Goal: Task Accomplishment & Management: Use online tool/utility

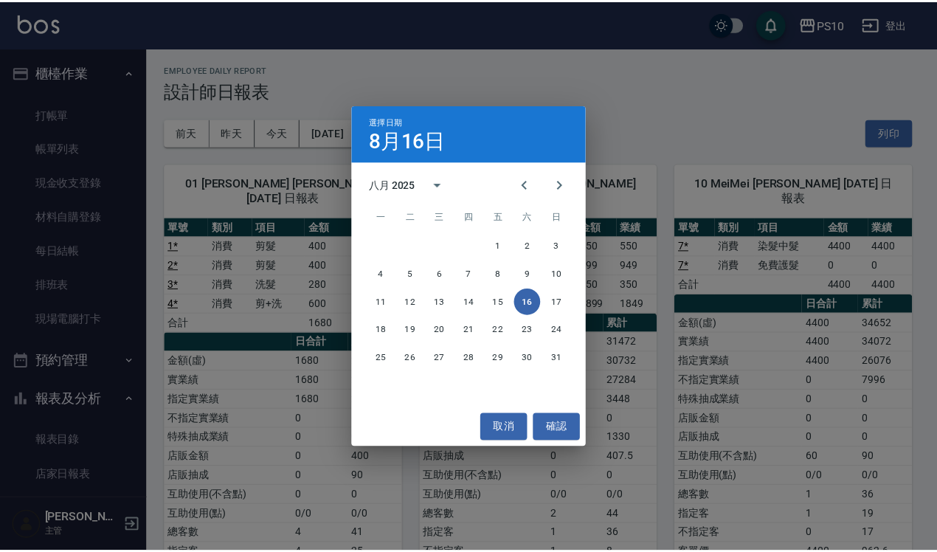
scroll to position [184, 0]
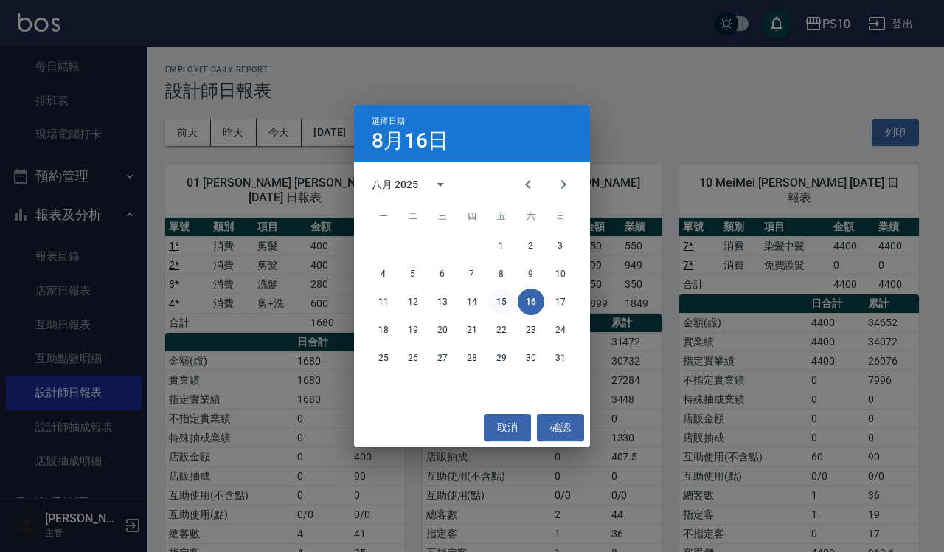
click at [505, 303] on button "15" at bounding box center [501, 301] width 27 height 27
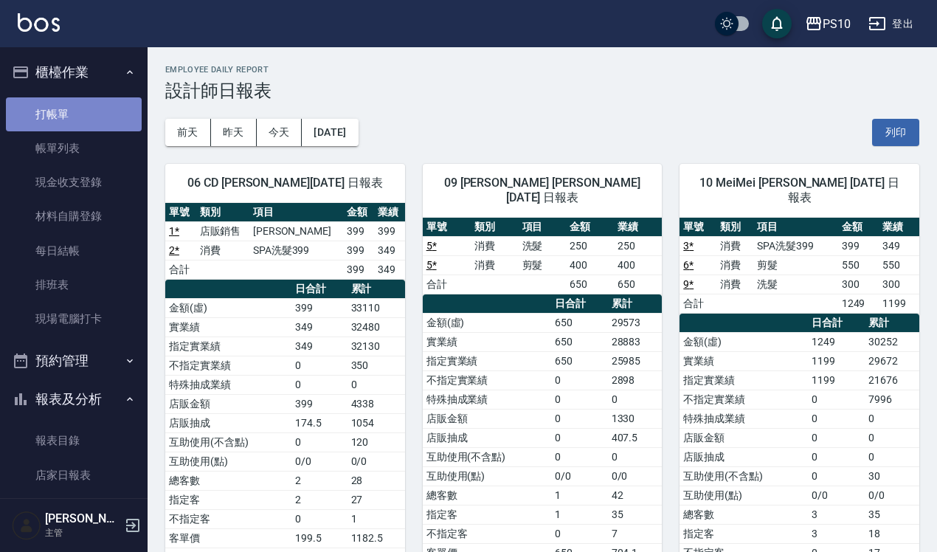
click at [85, 113] on link "打帳單" at bounding box center [74, 114] width 136 height 34
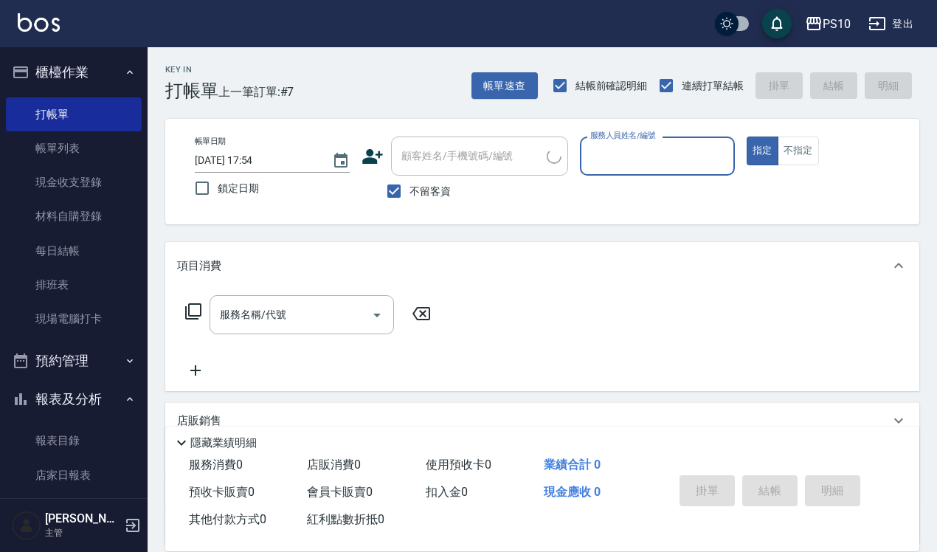
click at [649, 159] on input "服務人員姓名/編號" at bounding box center [657, 156] width 142 height 26
type input "[PERSON_NAME]-09"
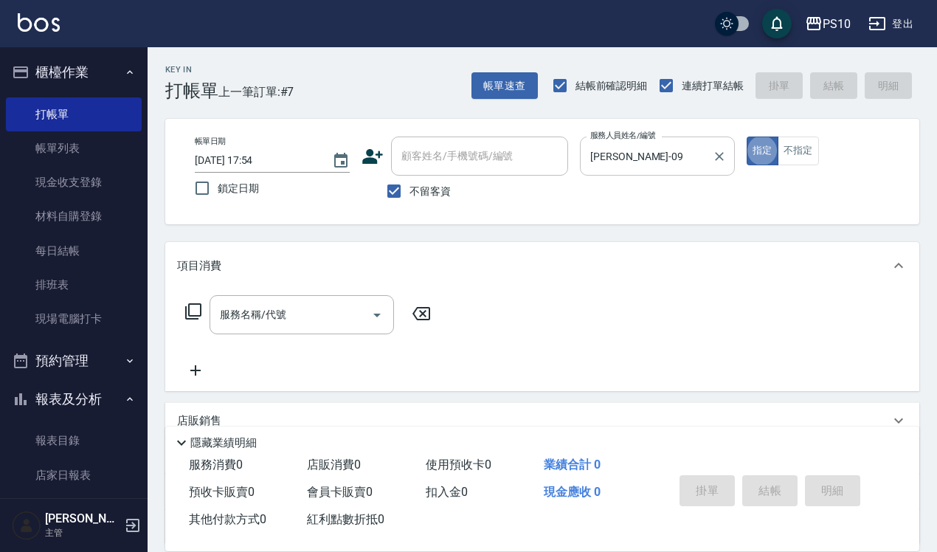
type button "true"
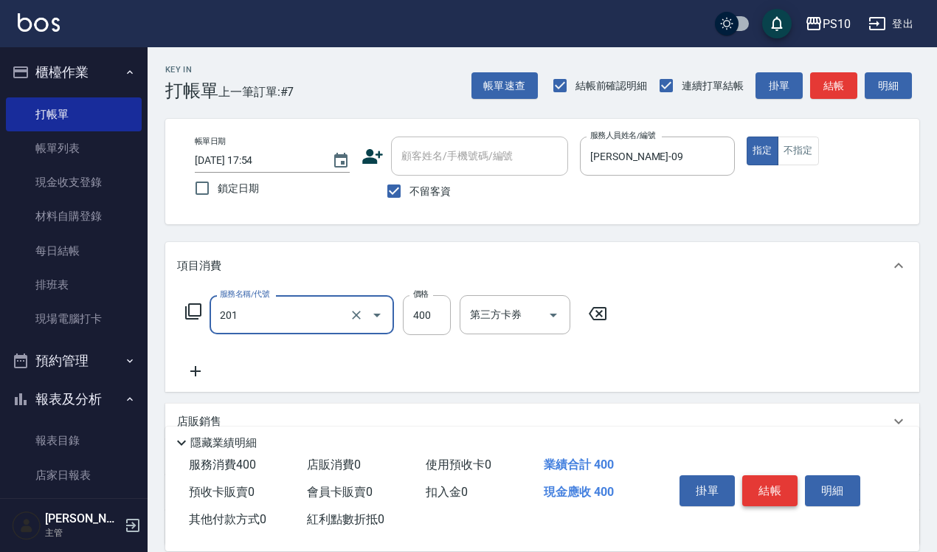
type input "剪髮(201)"
click at [755, 477] on button "結帳" at bounding box center [769, 490] width 55 height 31
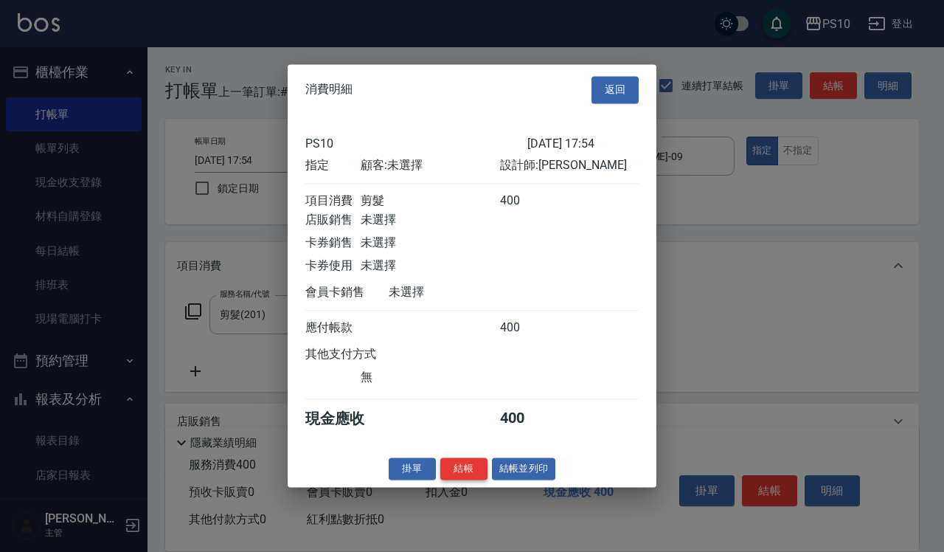
click at [467, 467] on button "結帳" at bounding box center [463, 468] width 47 height 23
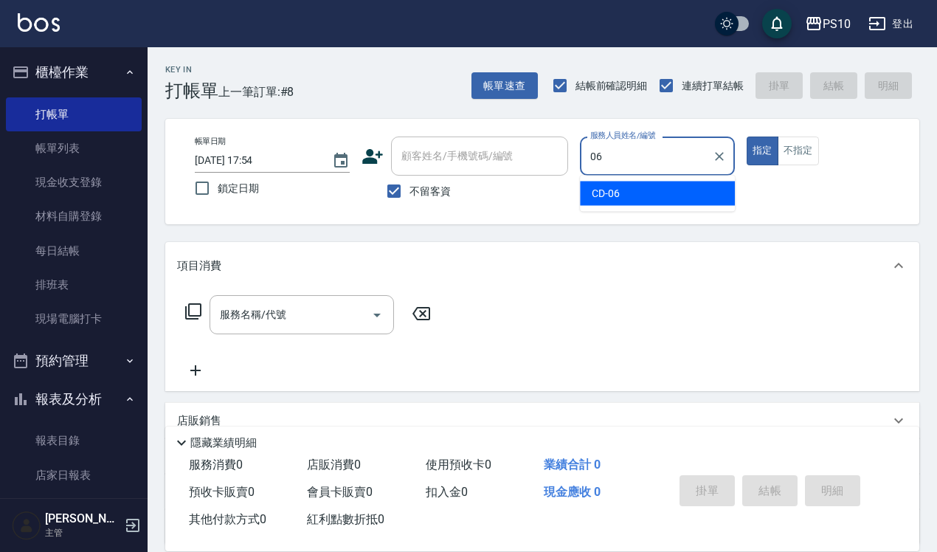
type input "CD-06"
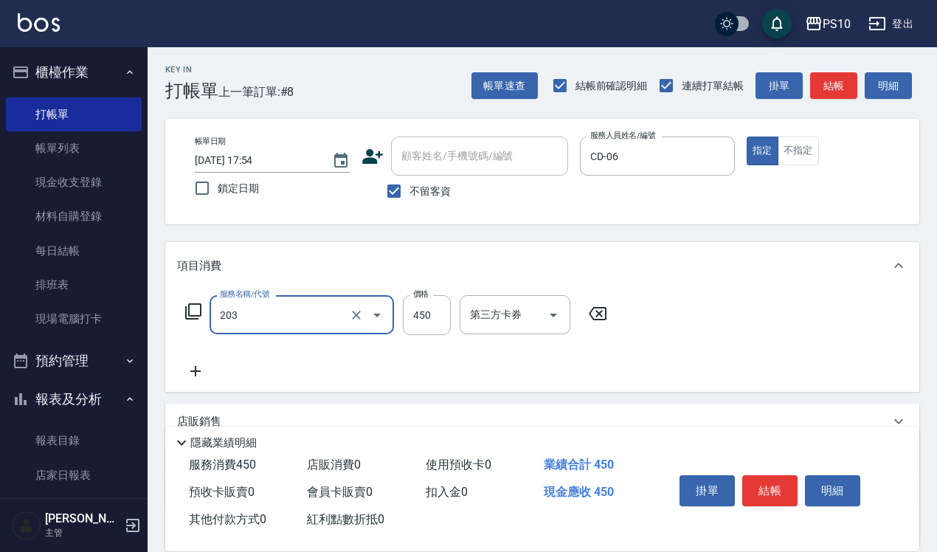
type input "剪+洗(203)"
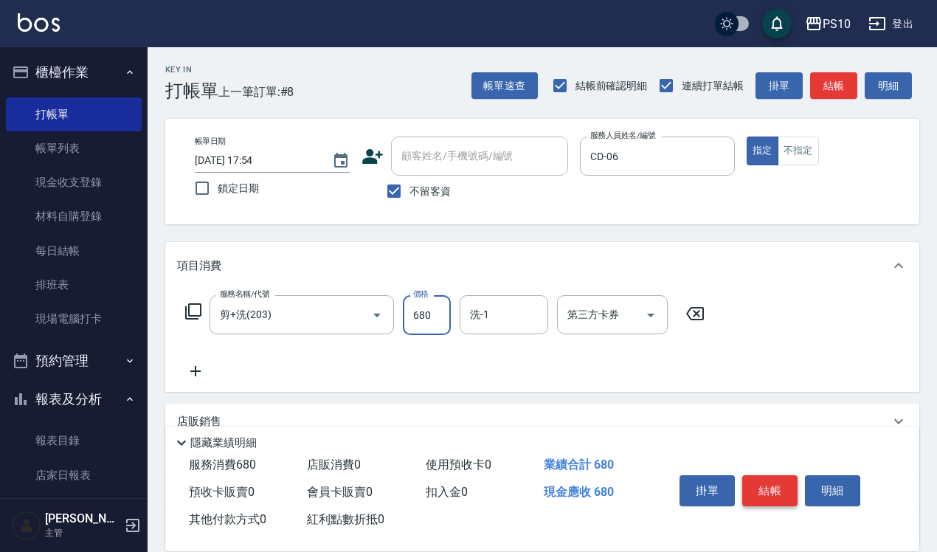
type input "680"
click at [762, 491] on button "結帳" at bounding box center [769, 490] width 55 height 31
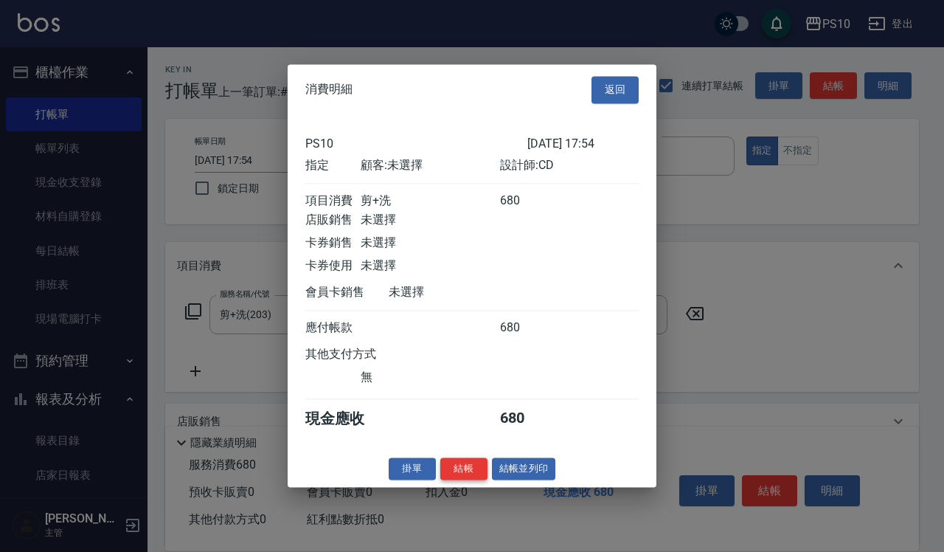
click at [470, 480] on button "結帳" at bounding box center [463, 468] width 47 height 23
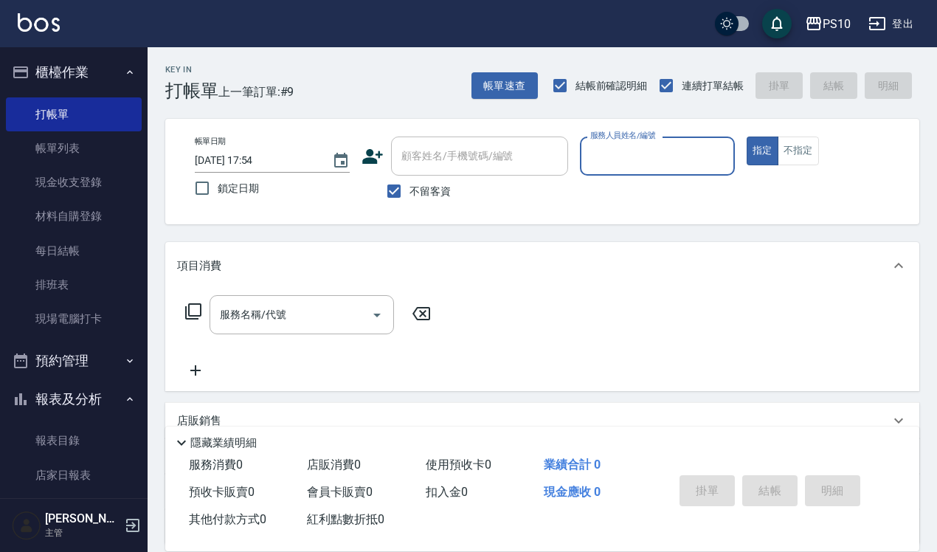
type input "-"
